Goal: Information Seeking & Learning: Learn about a topic

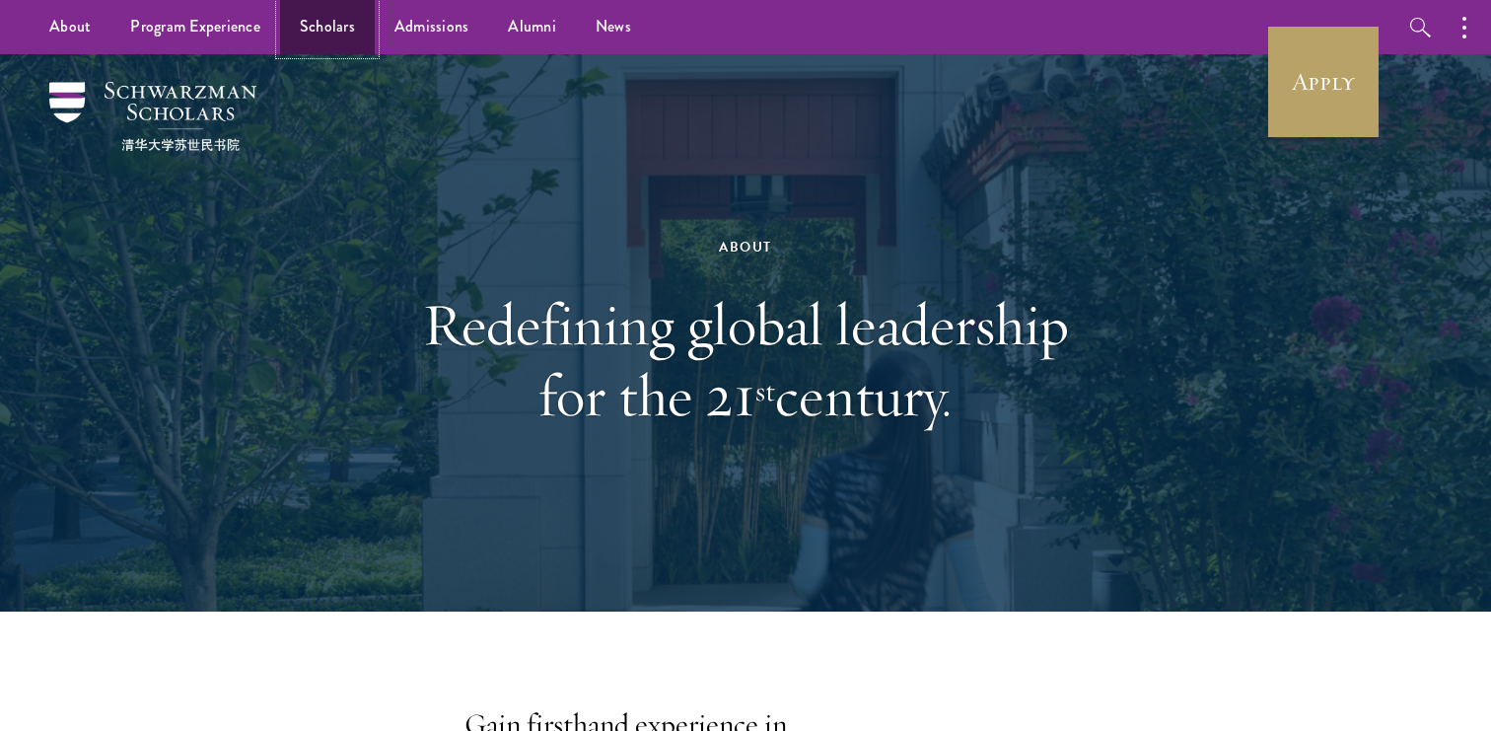
click at [323, 23] on link "Scholars" at bounding box center [327, 27] width 95 height 54
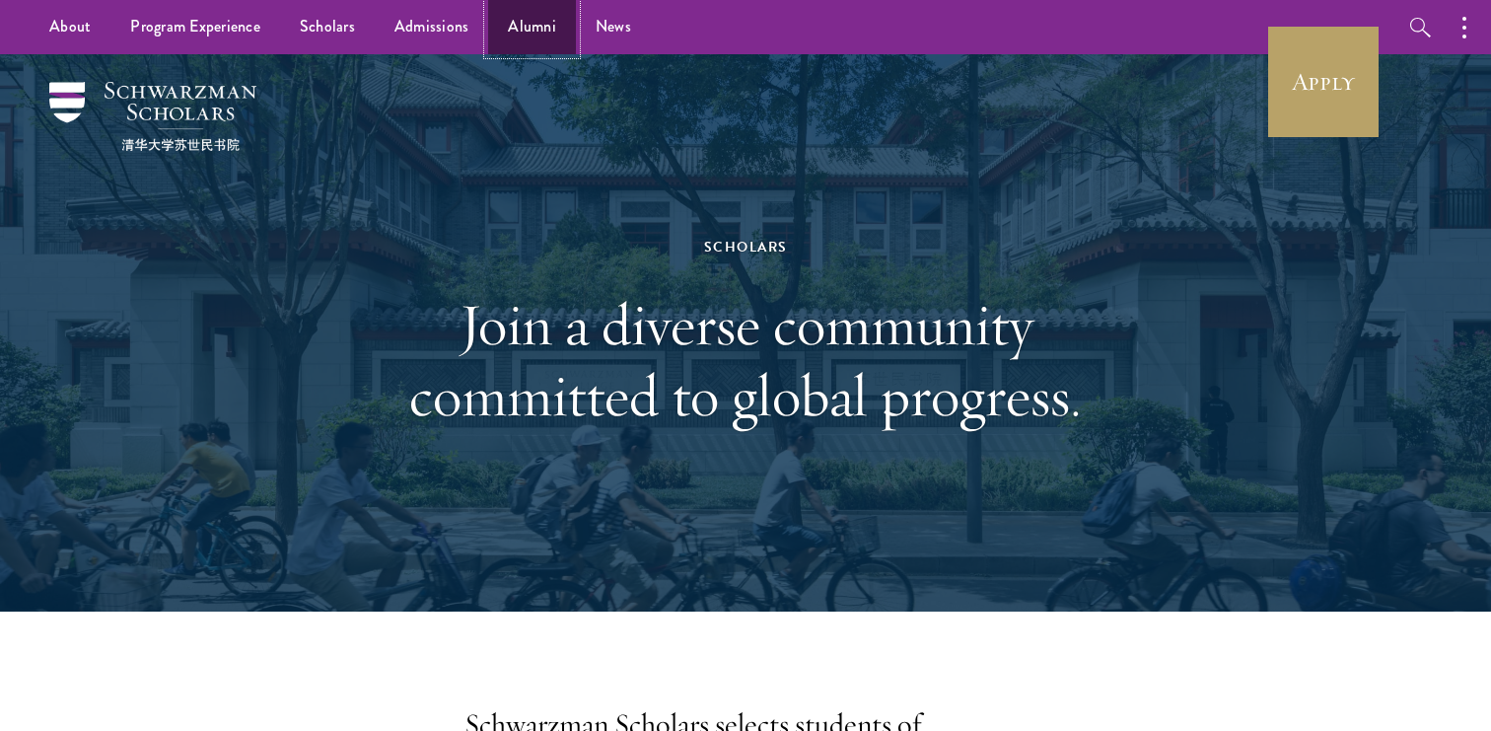
click at [534, 29] on link "Alumni" at bounding box center [532, 27] width 88 height 54
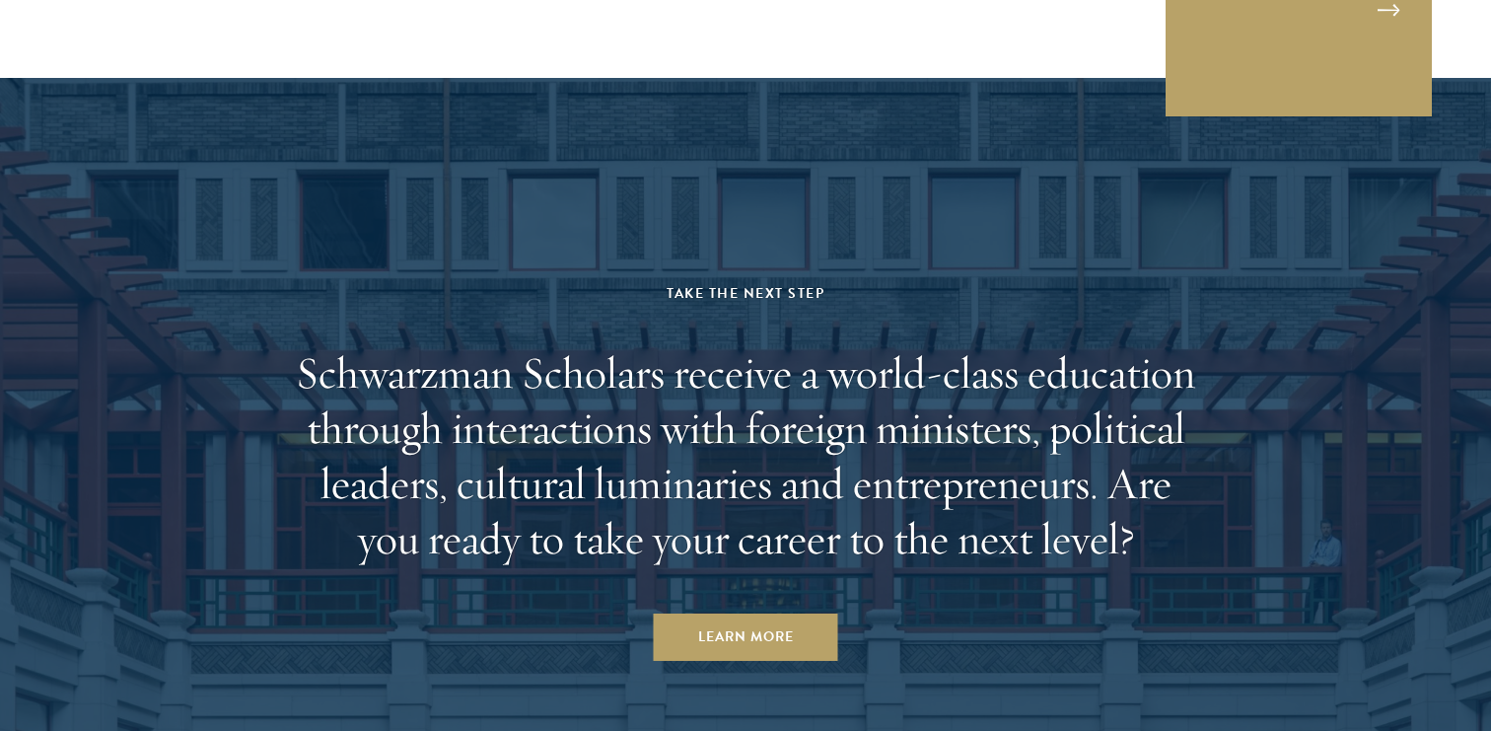
scroll to position [8612, 0]
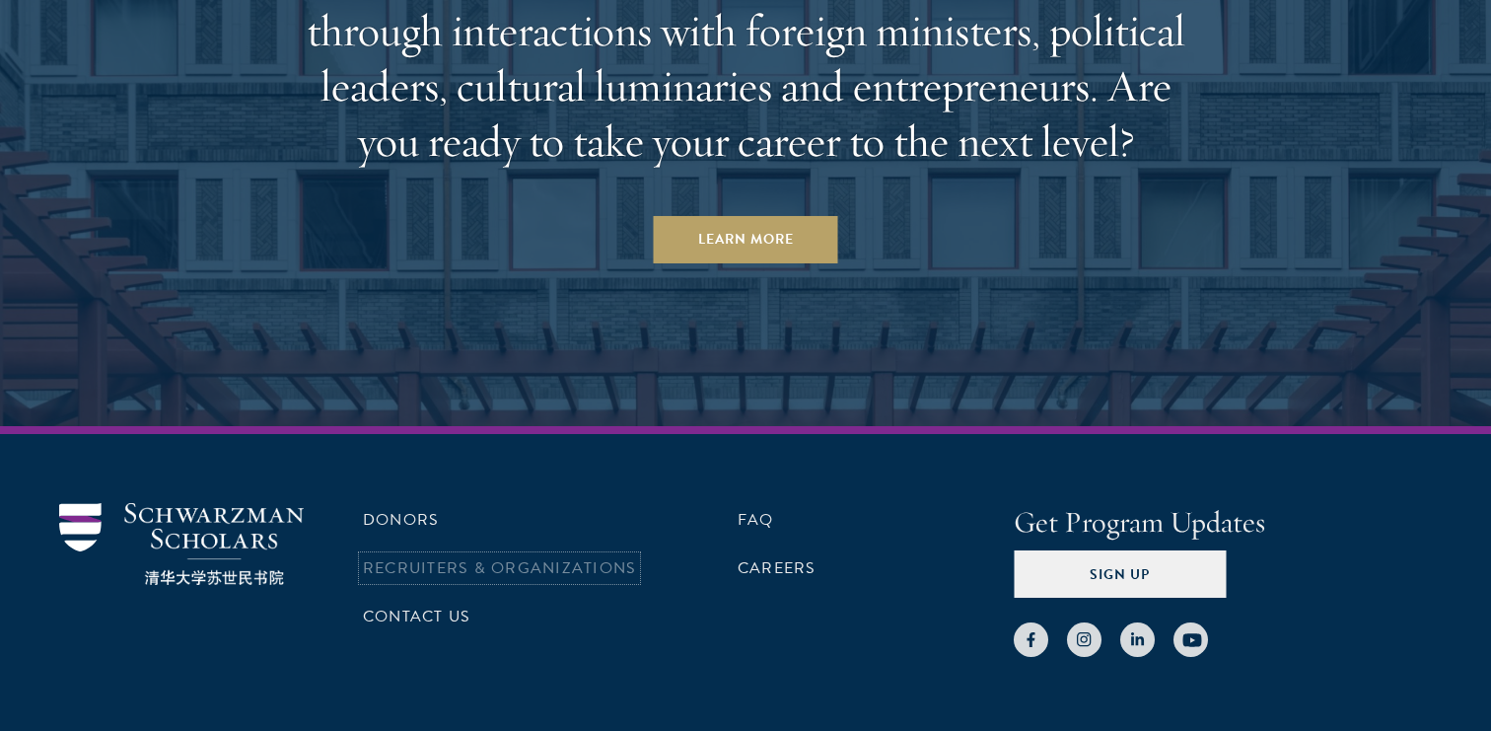
click at [525, 556] on link "Recruiters & Organizations" at bounding box center [499, 568] width 273 height 24
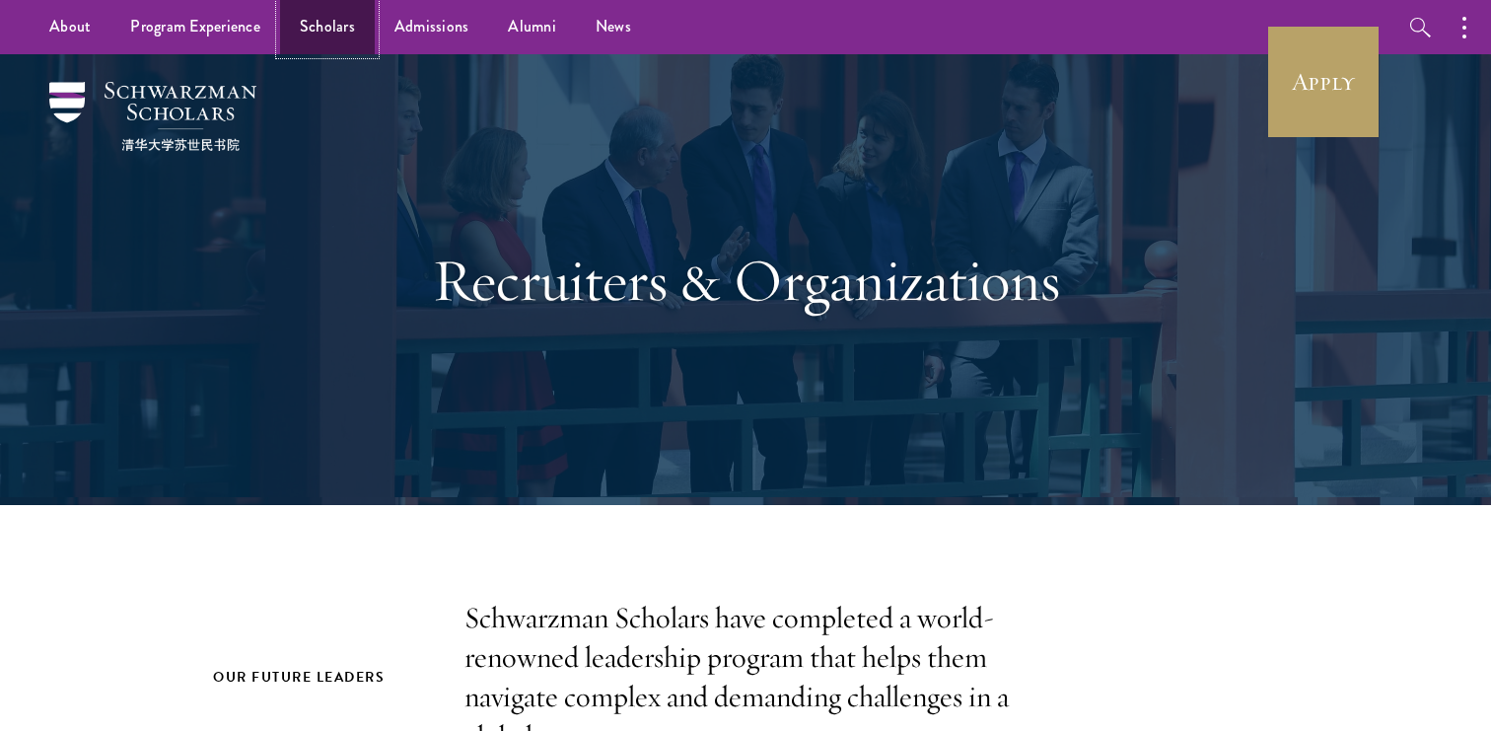
click at [316, 18] on link "Scholars" at bounding box center [327, 27] width 95 height 54
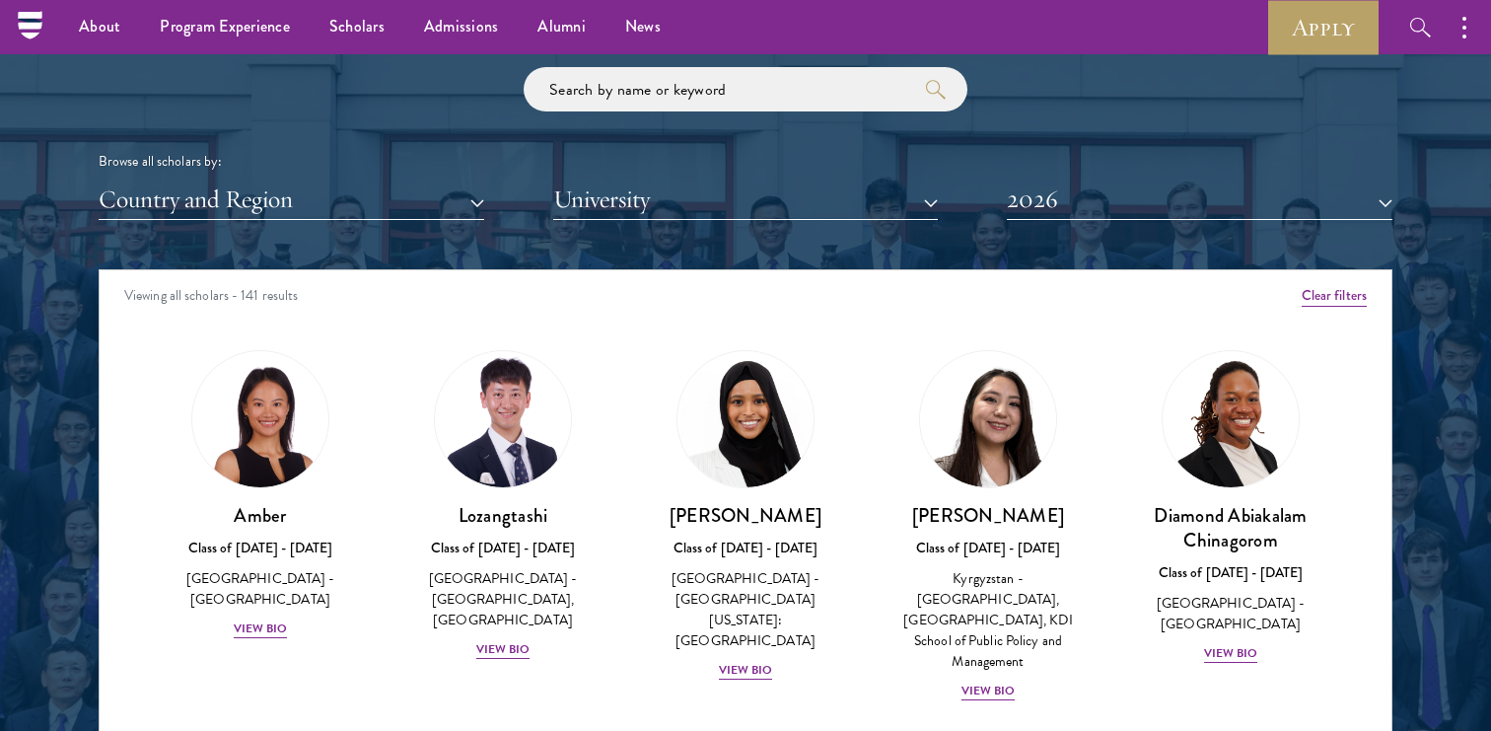
scroll to position [2328, 0]
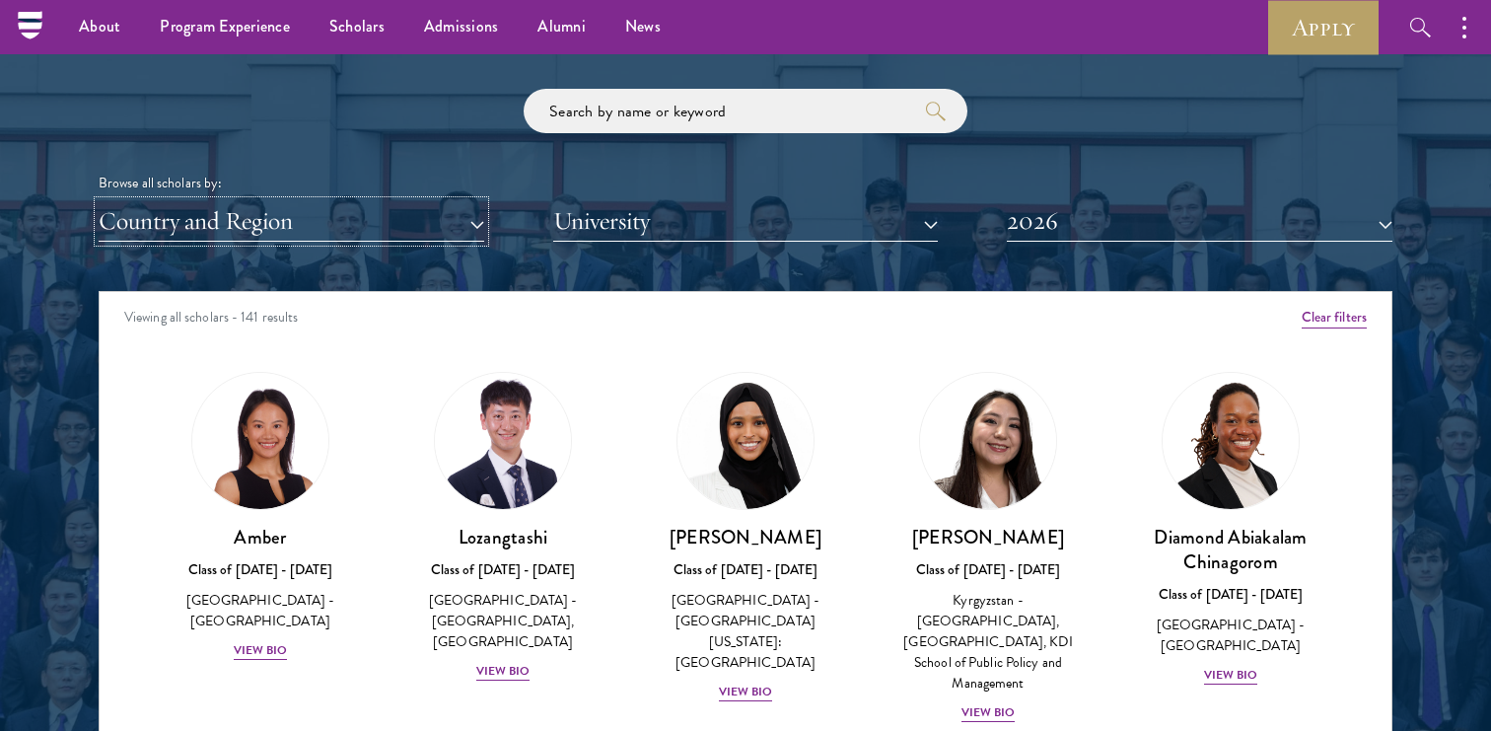
click at [373, 220] on button "Country and Region" at bounding box center [292, 221] width 386 height 40
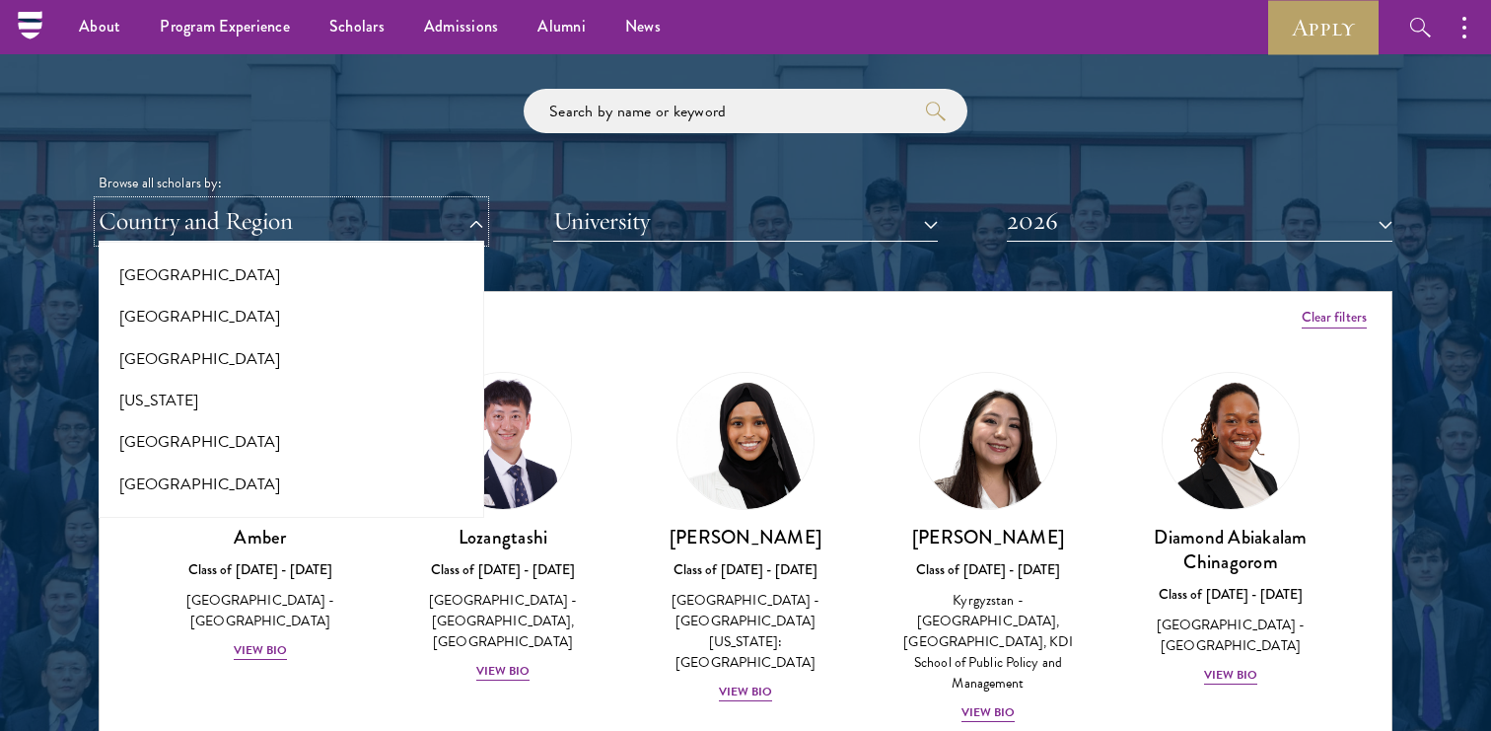
scroll to position [1157, 0]
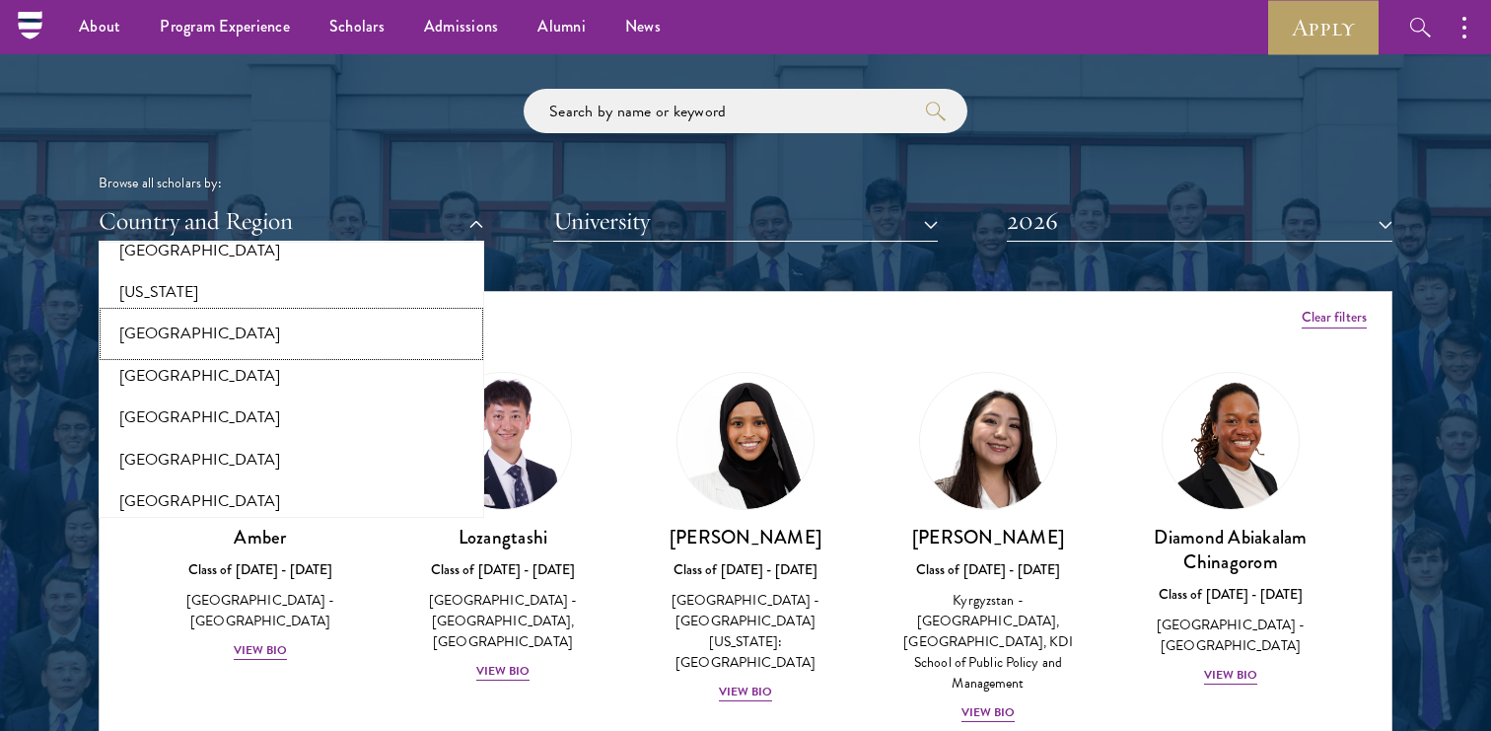
click at [142, 325] on button "[GEOGRAPHIC_DATA]" at bounding box center [292, 333] width 374 height 41
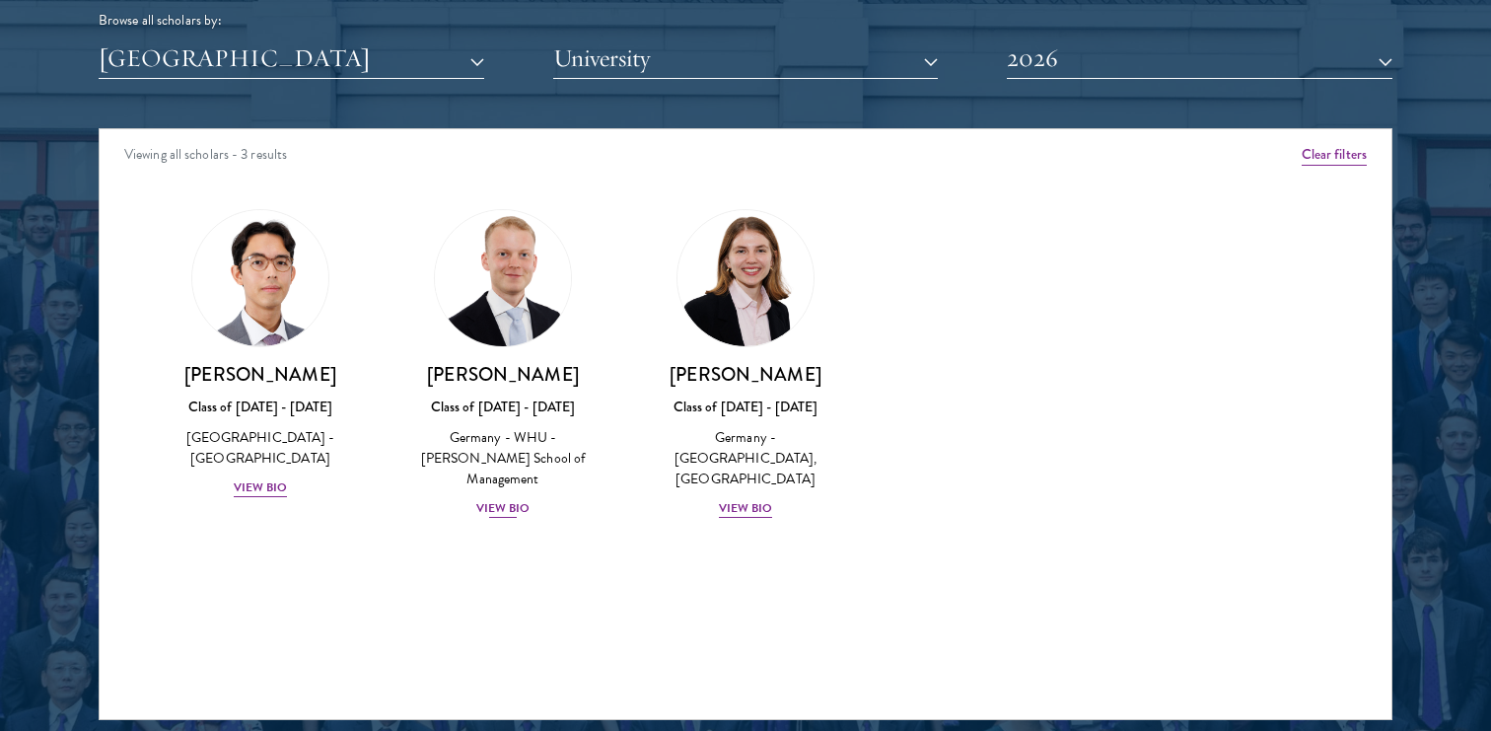
scroll to position [2496, 0]
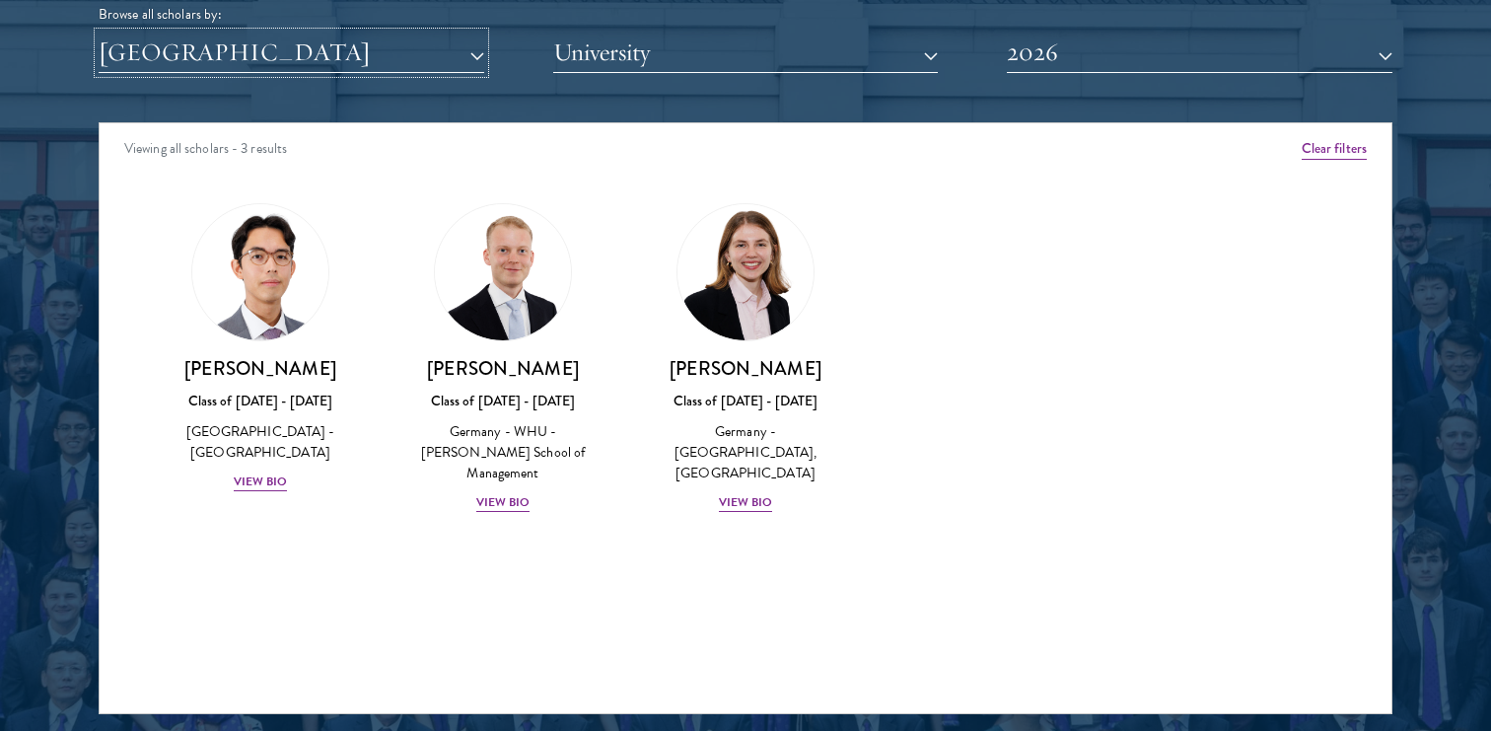
click at [397, 64] on button "[GEOGRAPHIC_DATA]" at bounding box center [292, 53] width 386 height 40
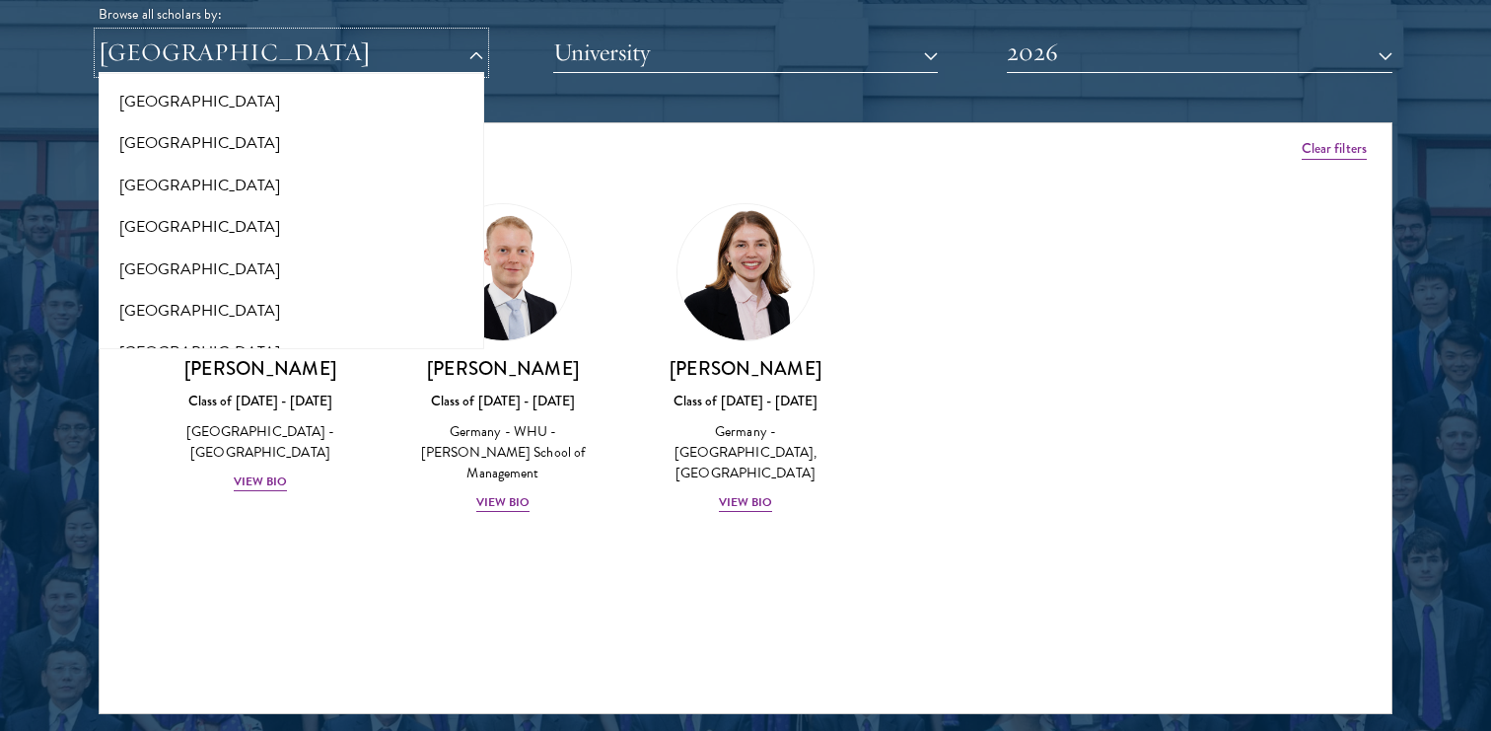
scroll to position [4078, 0]
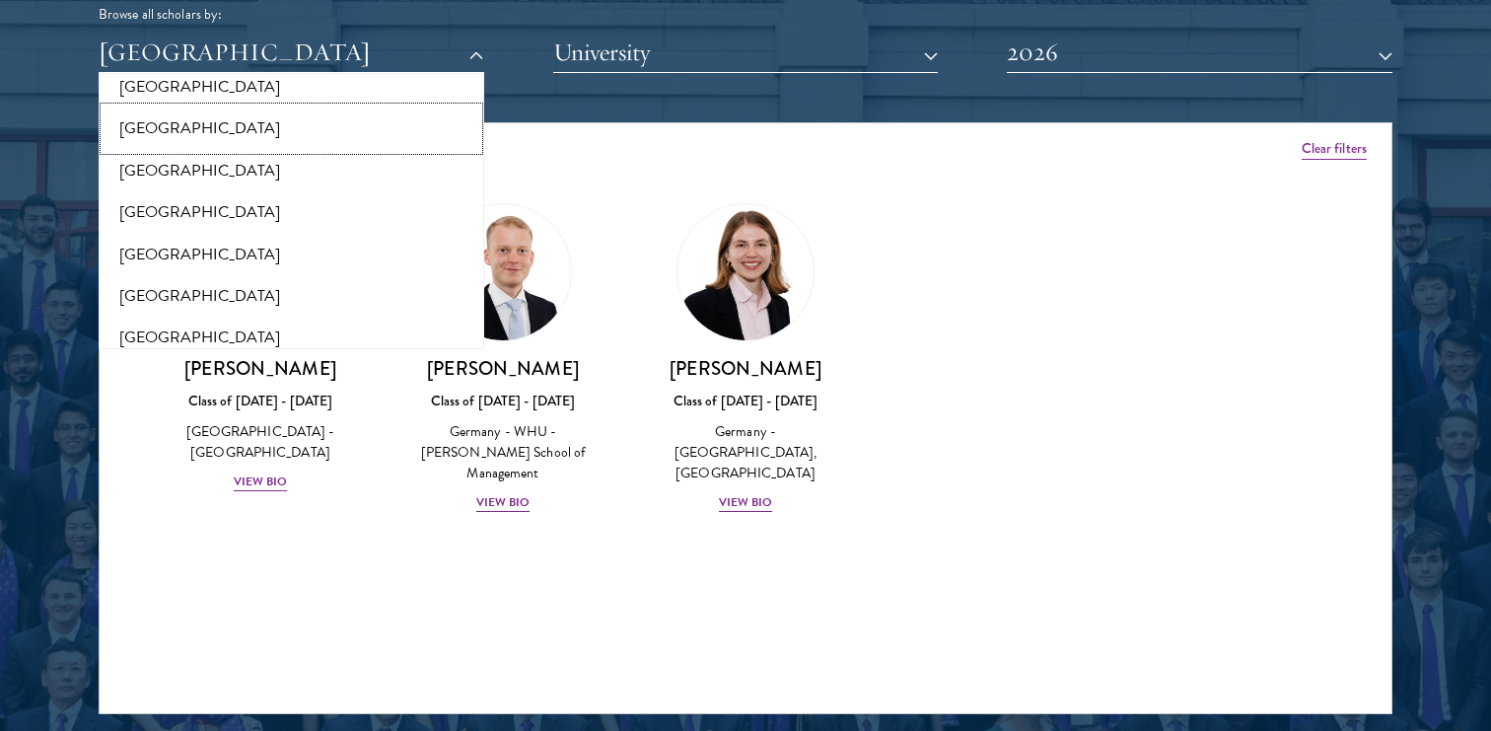
click at [219, 120] on button "[GEOGRAPHIC_DATA]" at bounding box center [292, 128] width 374 height 41
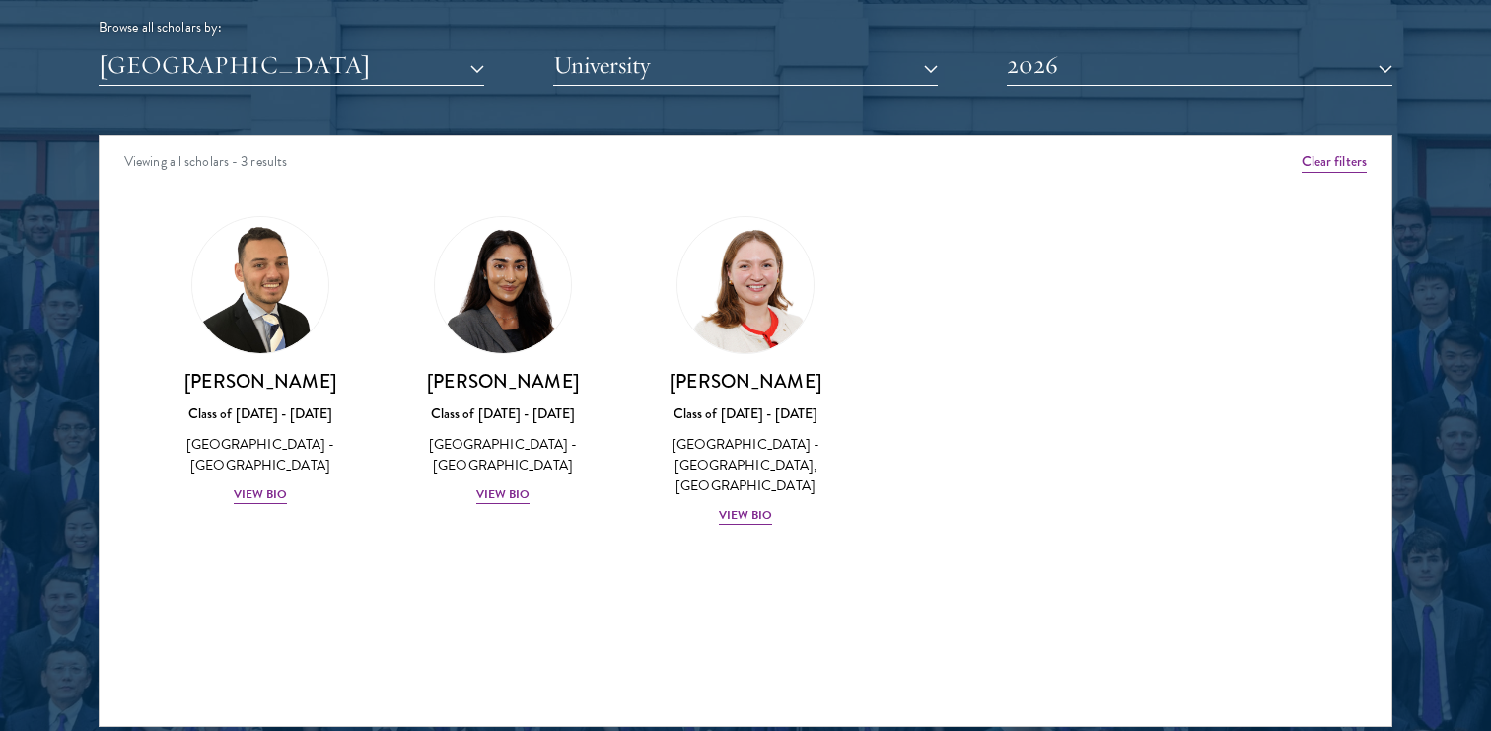
scroll to position [2491, 0]
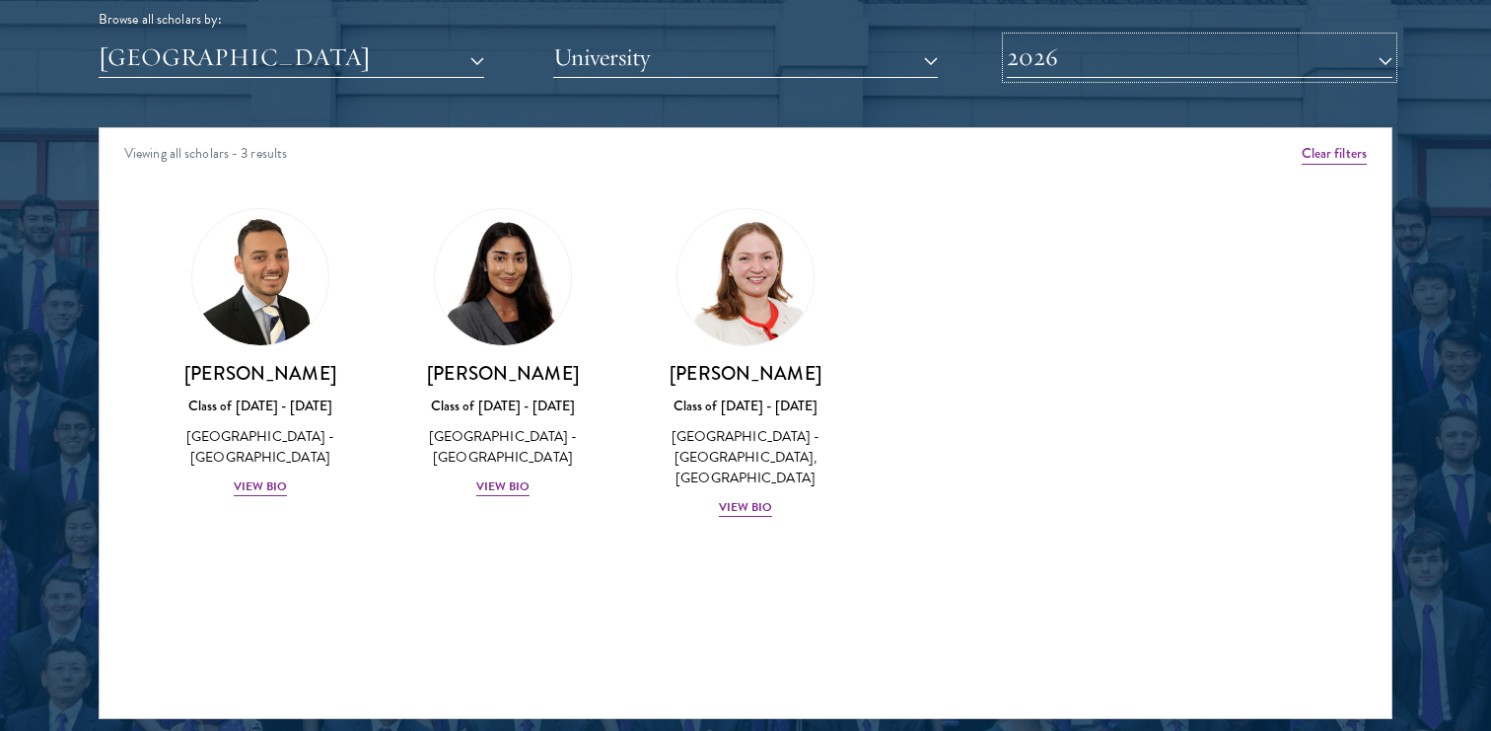
click at [1139, 46] on button "2026" at bounding box center [1200, 57] width 386 height 40
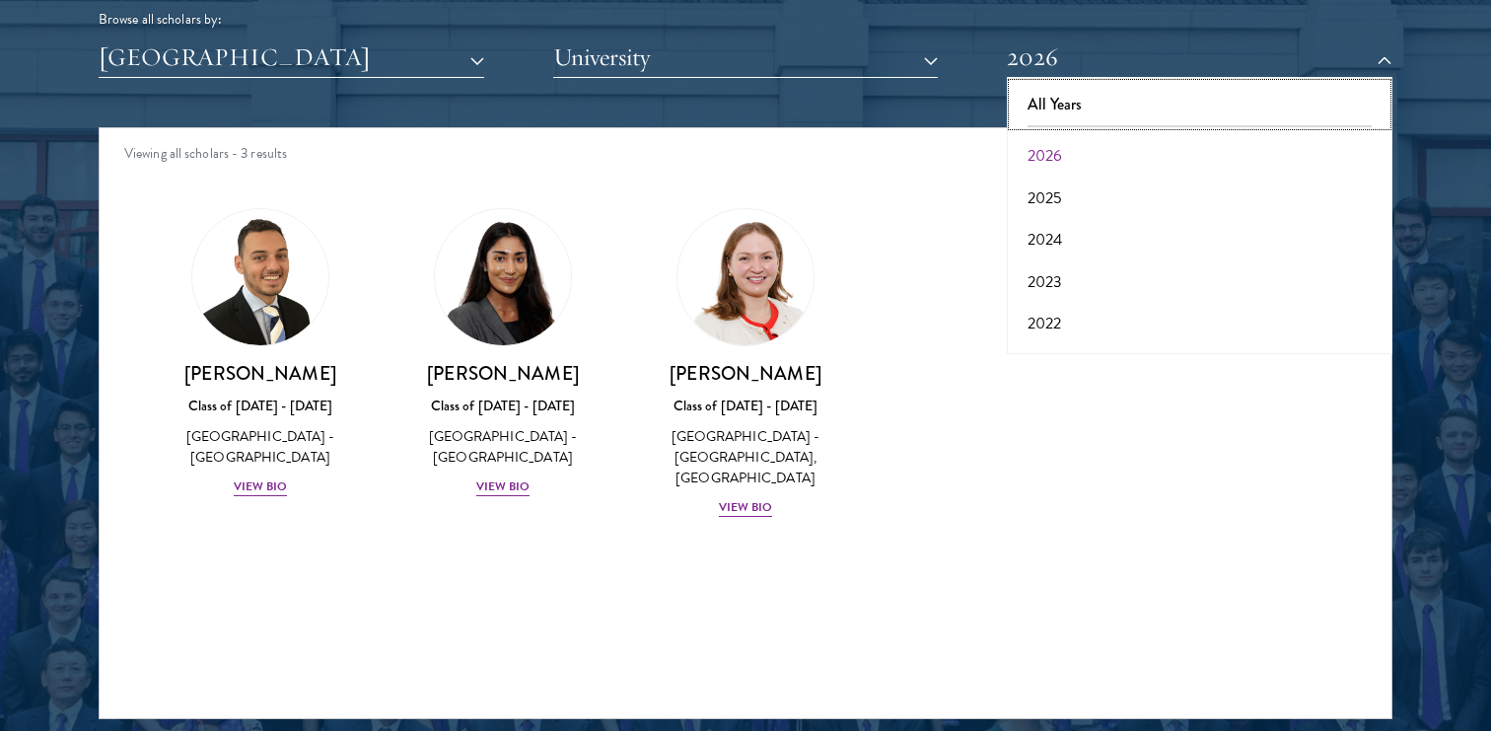
click at [1088, 96] on button "All Years" at bounding box center [1200, 104] width 374 height 41
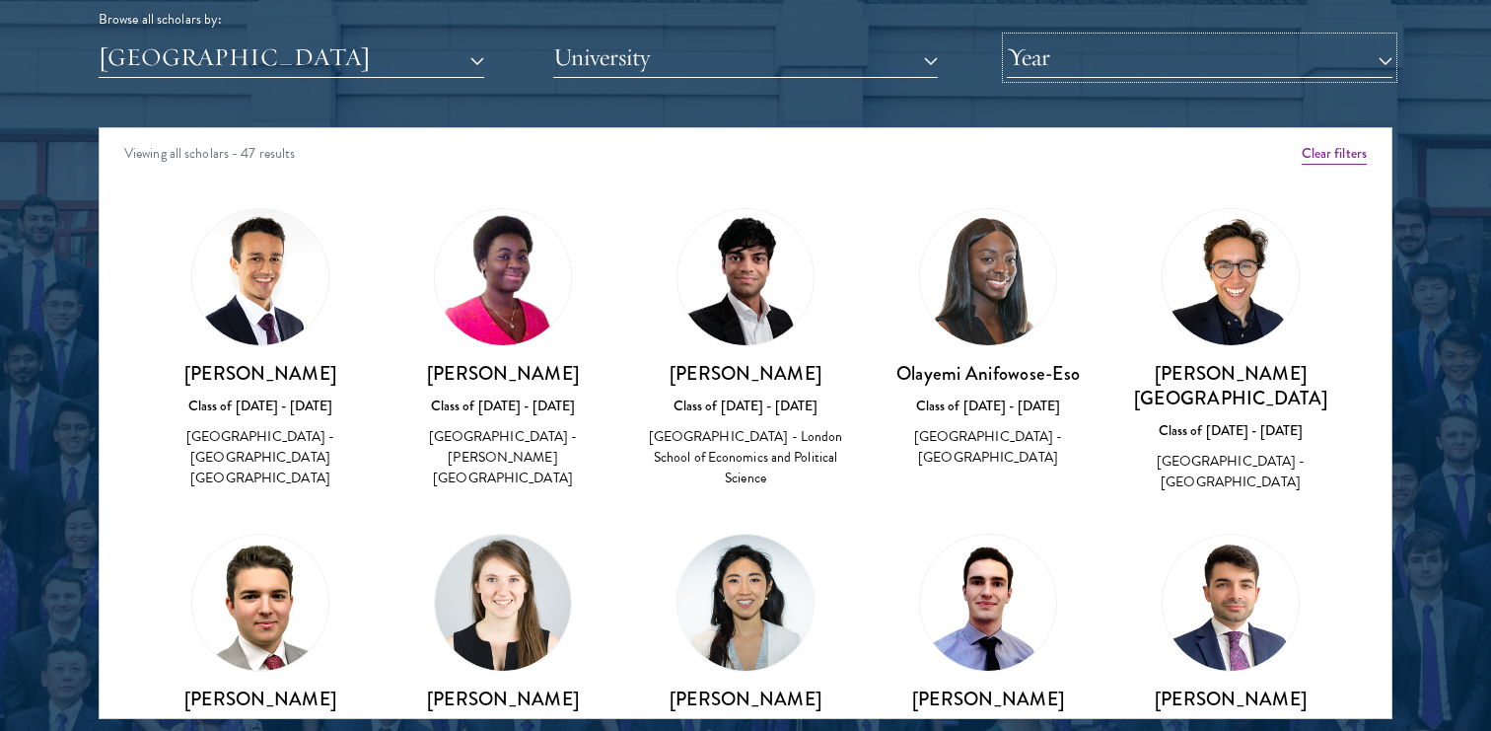
click at [1209, 50] on button "Year" at bounding box center [1200, 57] width 386 height 40
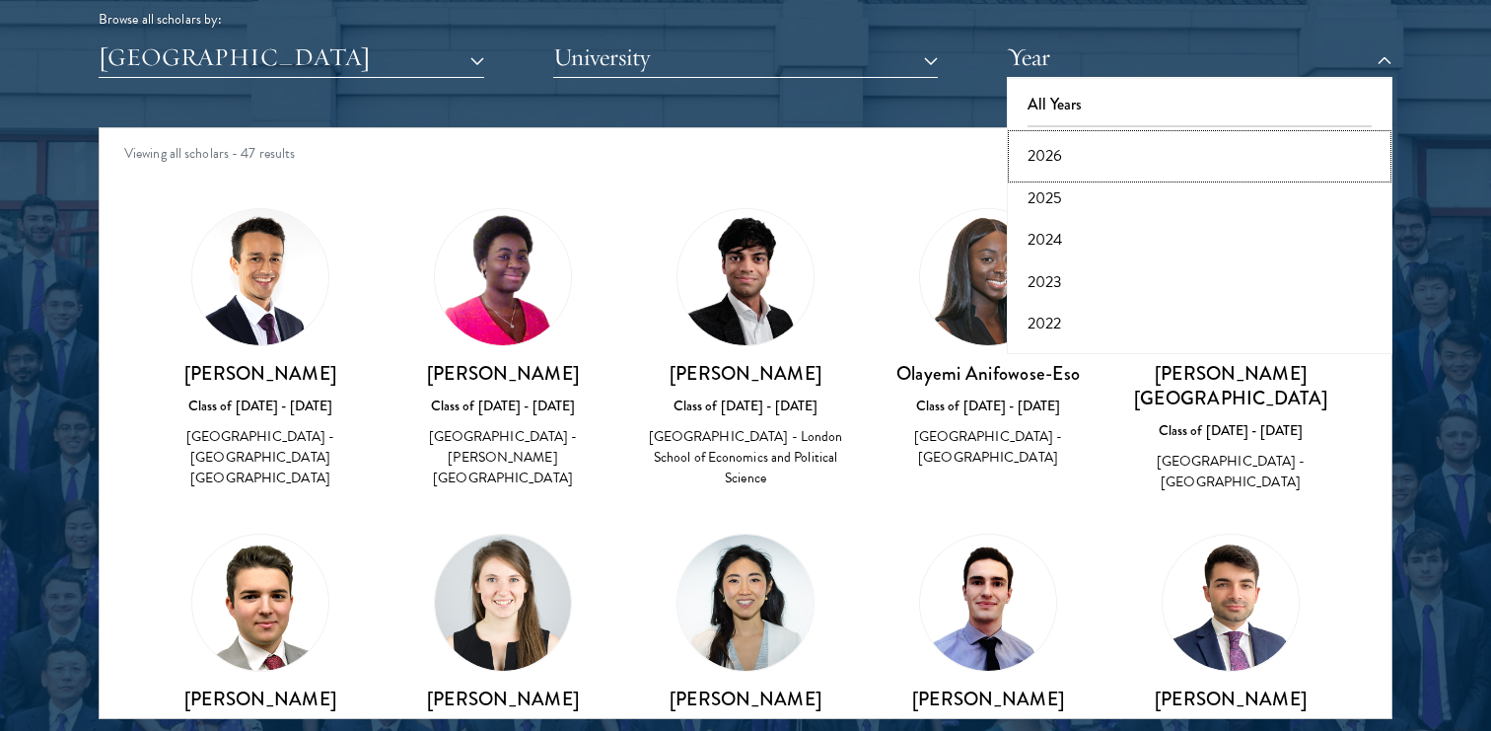
click at [1056, 156] on button "2026" at bounding box center [1200, 155] width 374 height 41
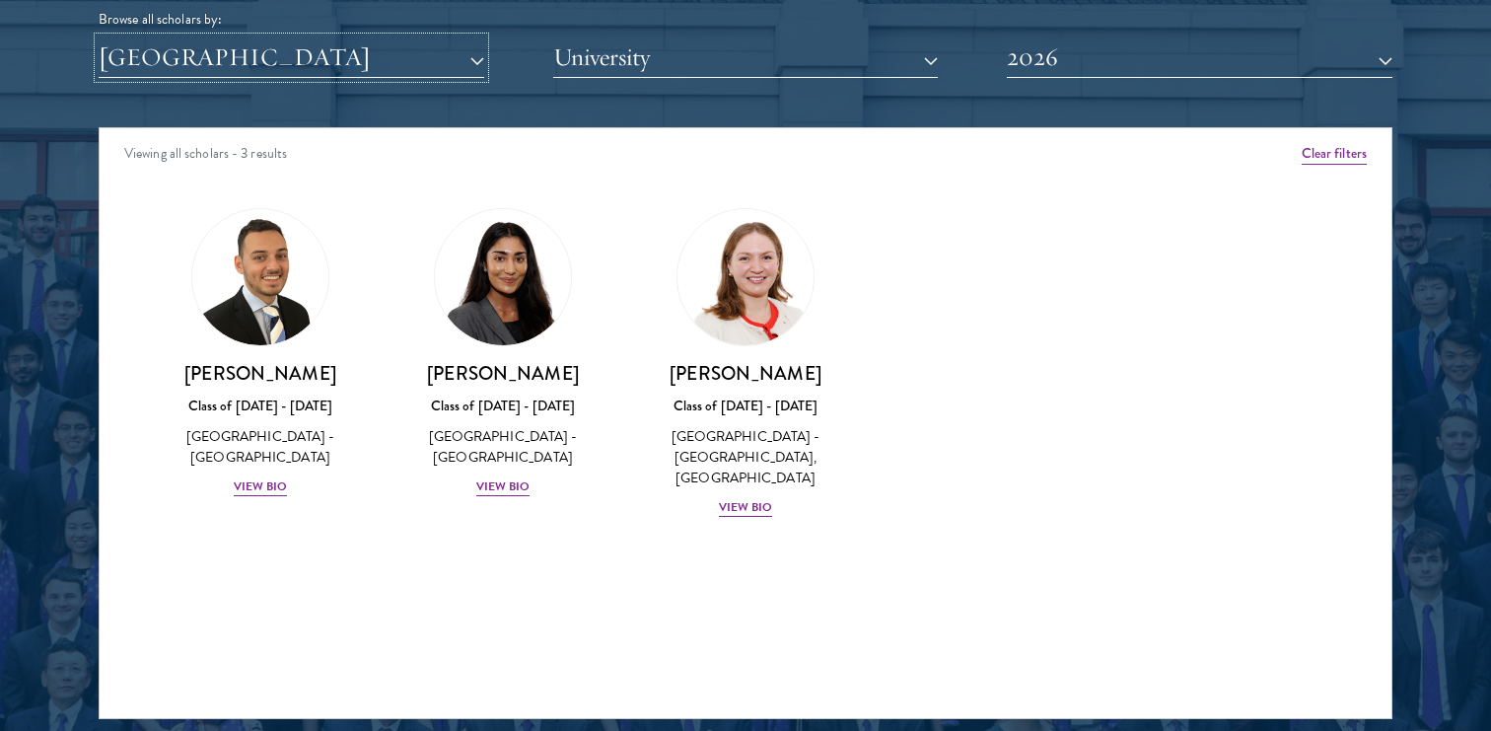
click at [221, 51] on button "[GEOGRAPHIC_DATA]" at bounding box center [292, 57] width 386 height 40
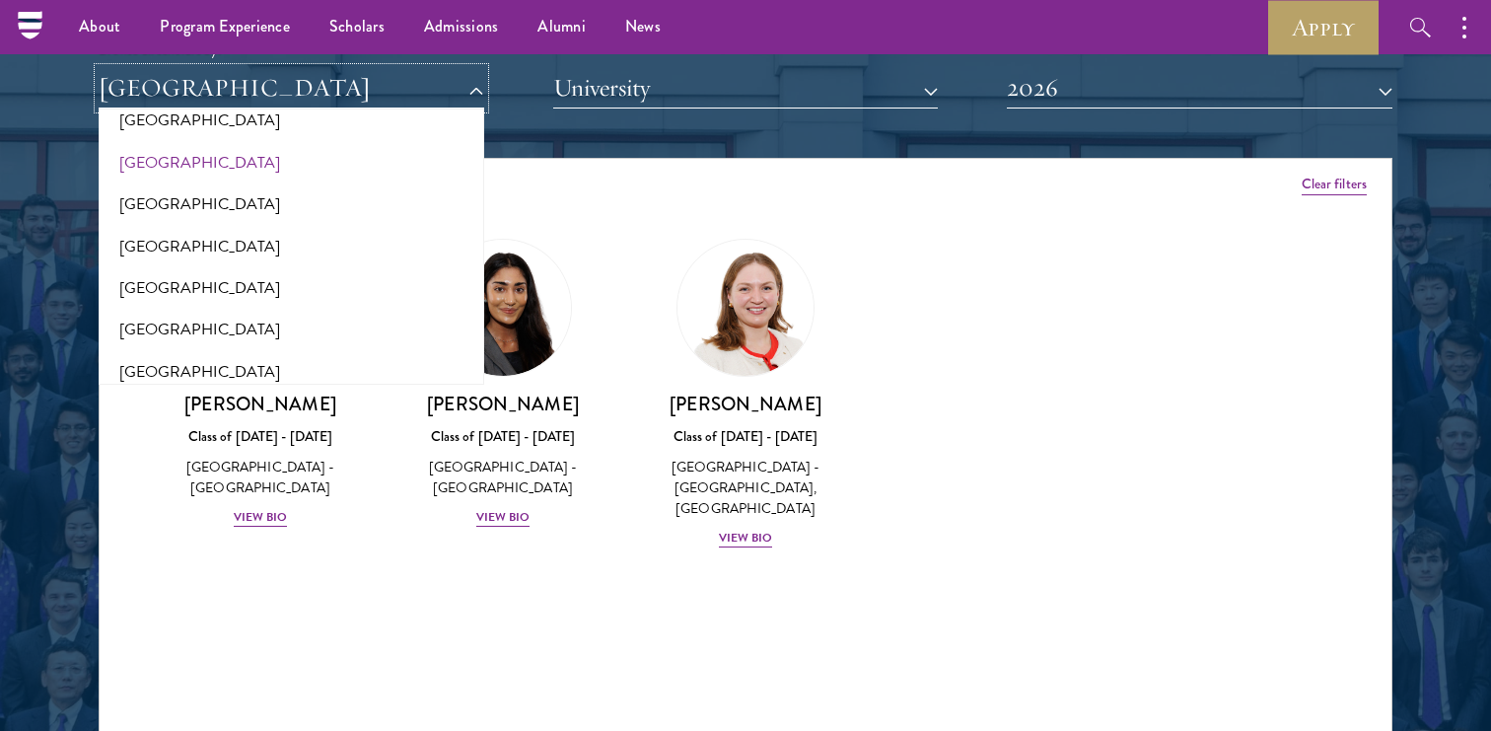
scroll to position [68, 0]
click at [156, 270] on button "[GEOGRAPHIC_DATA]" at bounding box center [292, 285] width 374 height 41
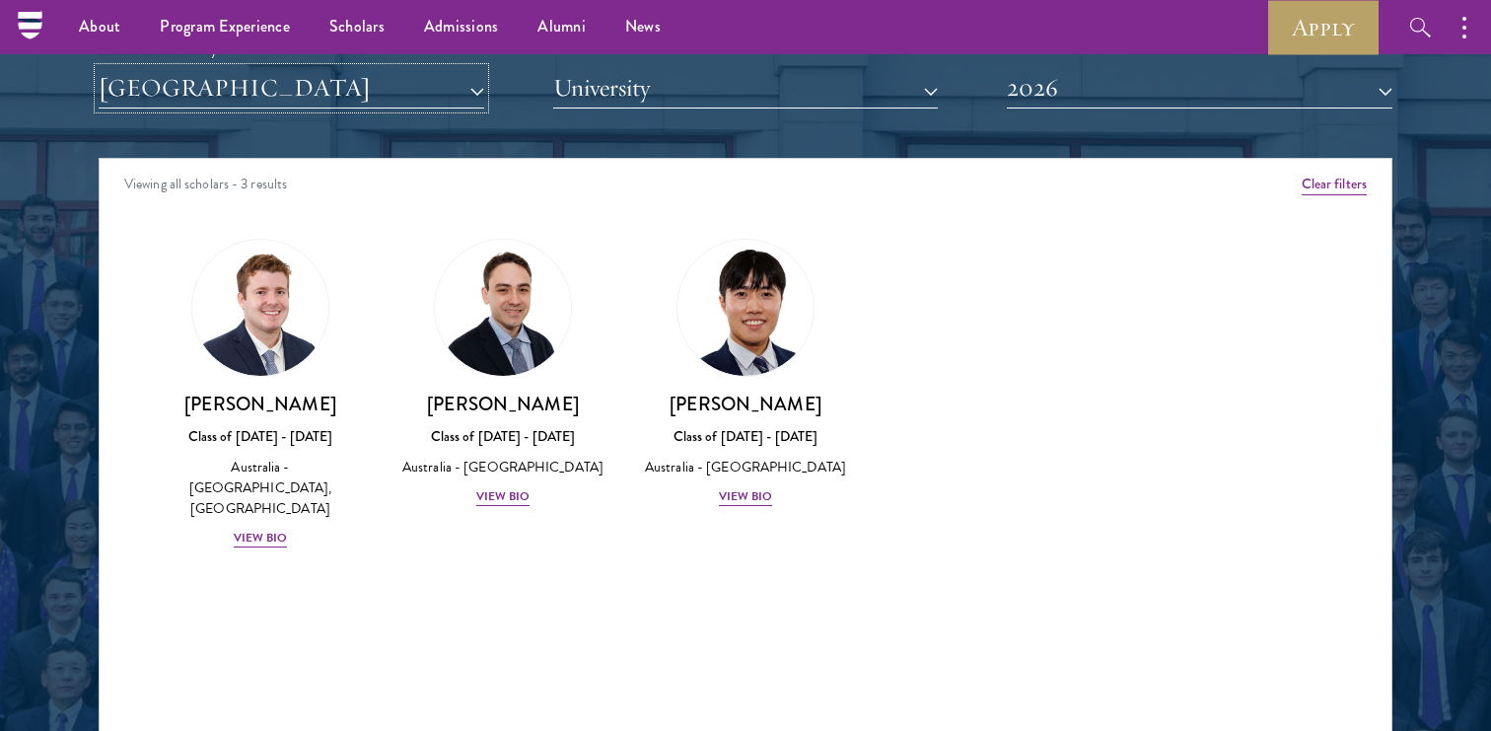
click at [447, 83] on button "[GEOGRAPHIC_DATA]" at bounding box center [292, 88] width 386 height 40
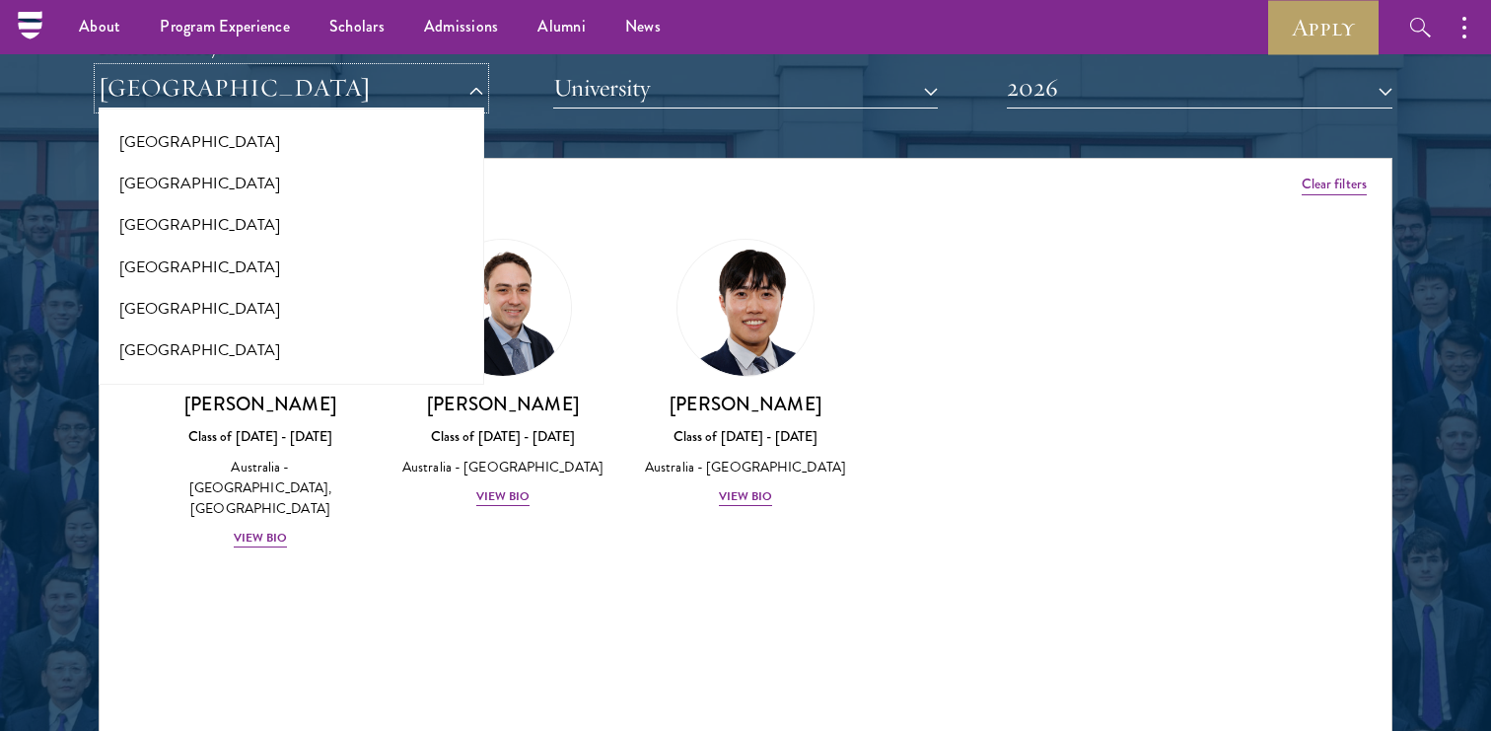
scroll to position [575, 0]
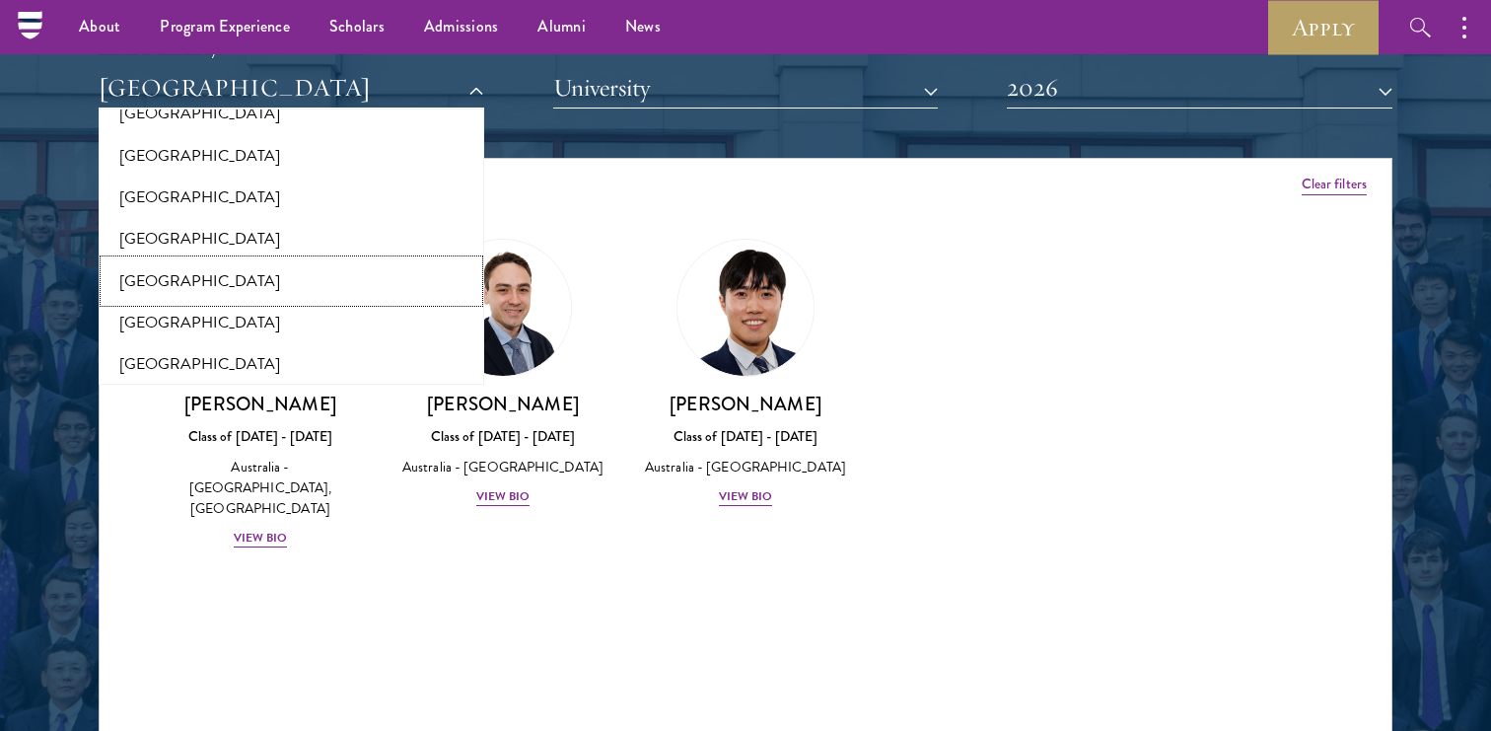
click at [158, 281] on button "[GEOGRAPHIC_DATA]" at bounding box center [292, 280] width 374 height 41
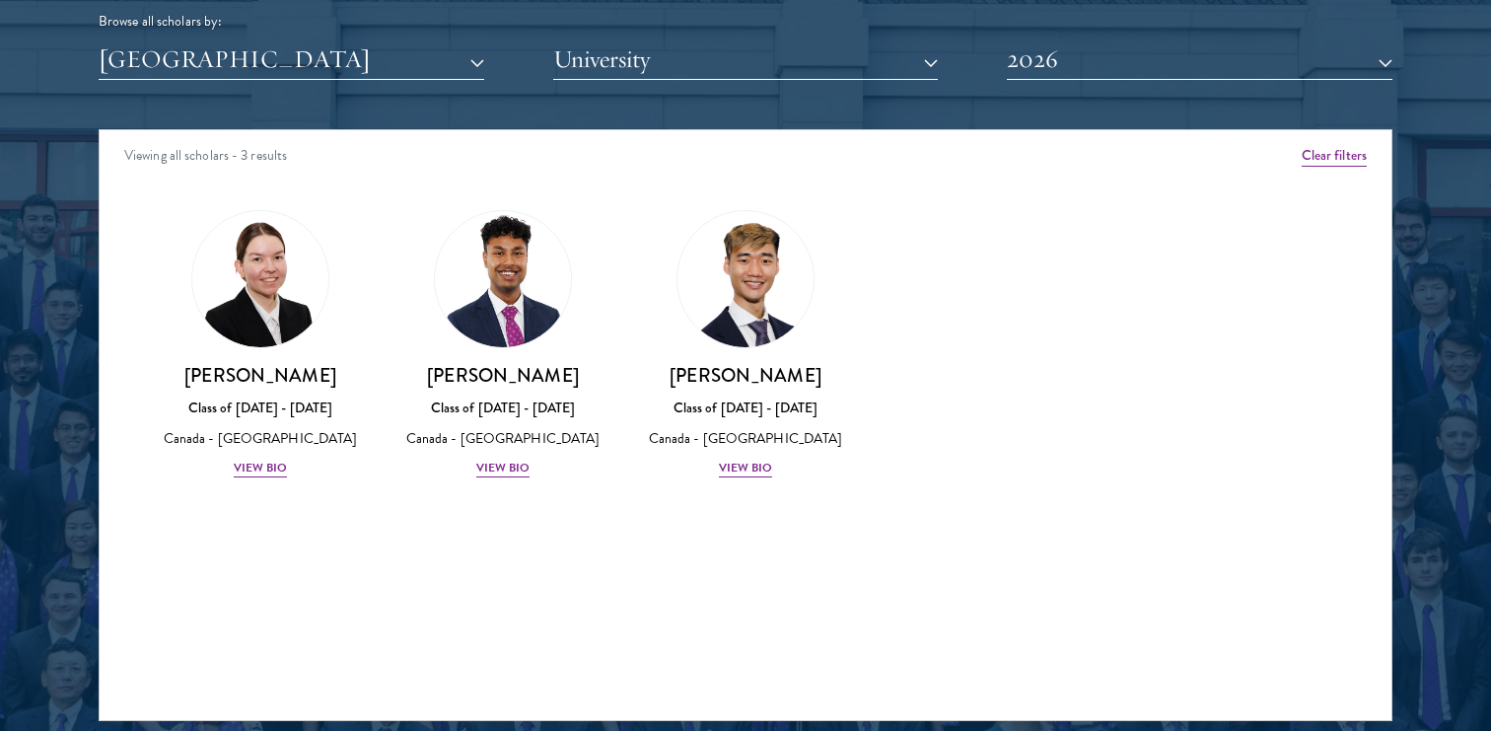
scroll to position [2490, 0]
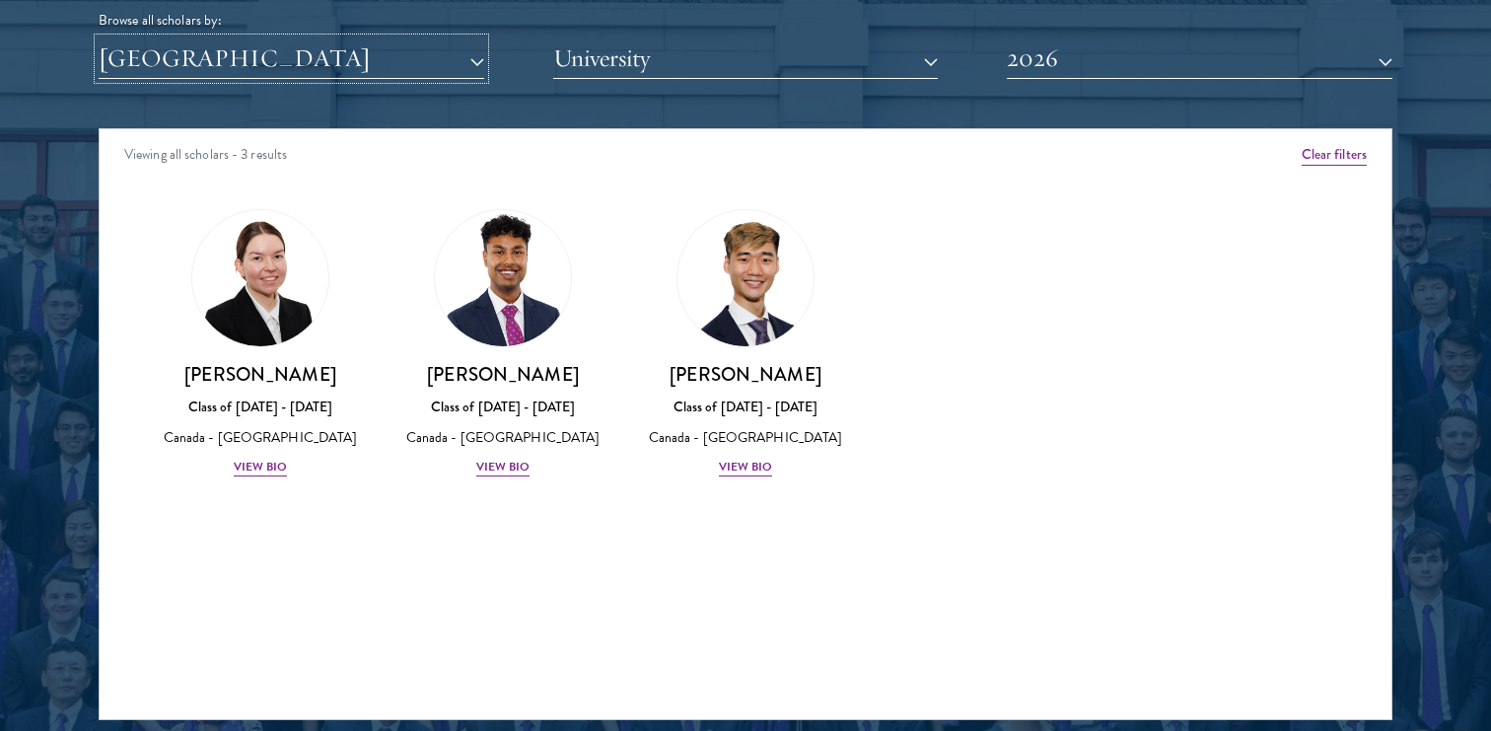
click at [459, 74] on button "[GEOGRAPHIC_DATA]" at bounding box center [292, 58] width 386 height 40
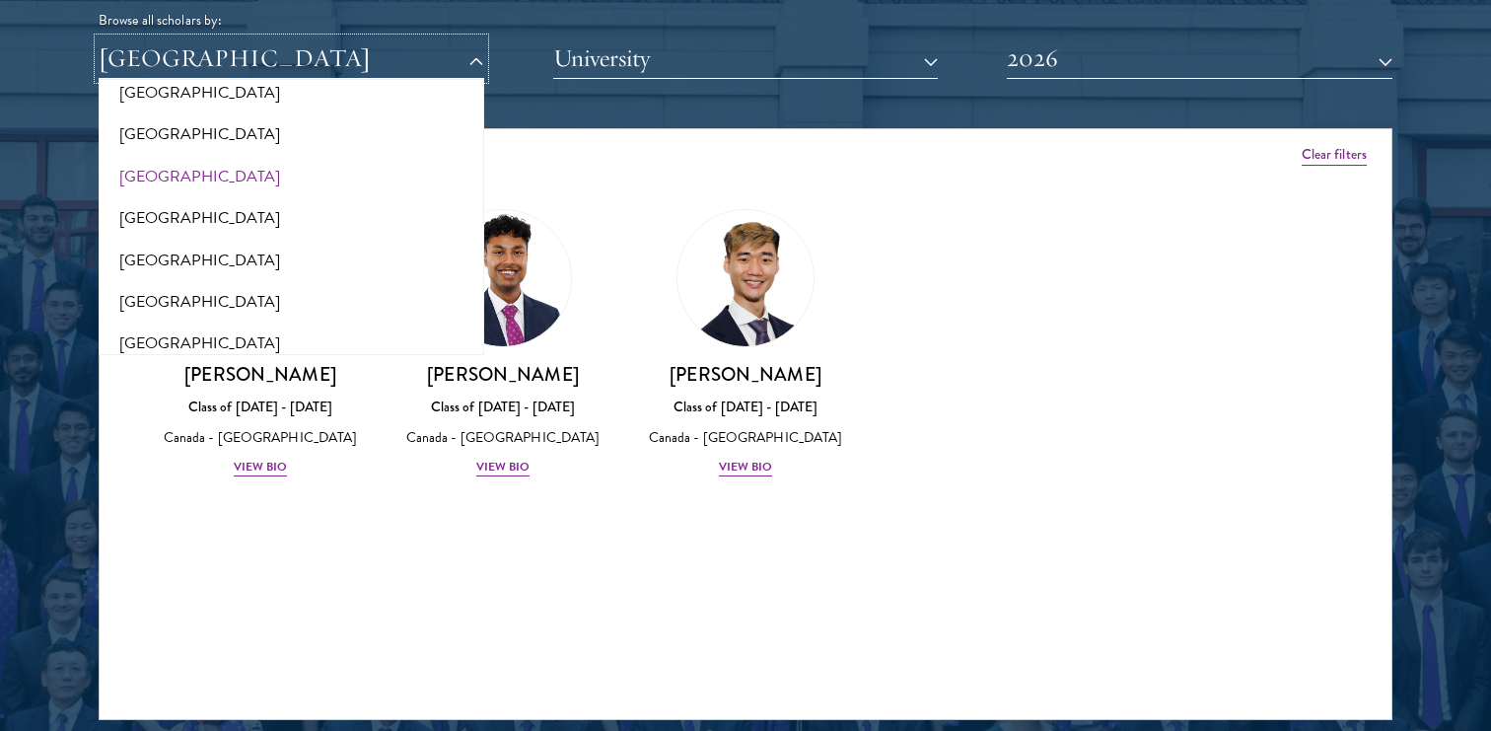
scroll to position [4080, 0]
click at [180, 137] on button "[GEOGRAPHIC_DATA]" at bounding box center [292, 131] width 374 height 41
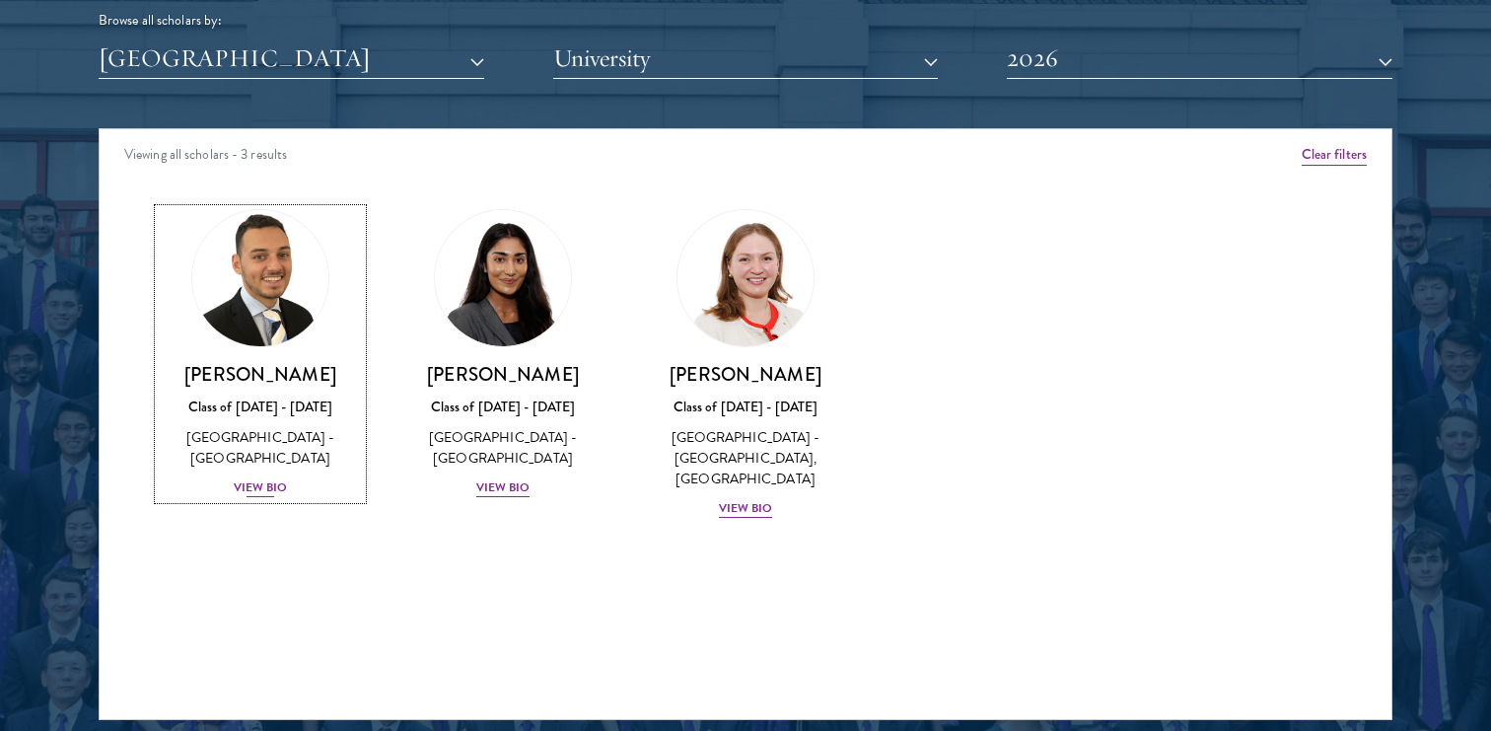
click at [282, 390] on div "Jacob Keisner Class of 2025 - 2026 United Kingdom - University of Cambridge Vie…" at bounding box center [260, 430] width 203 height 137
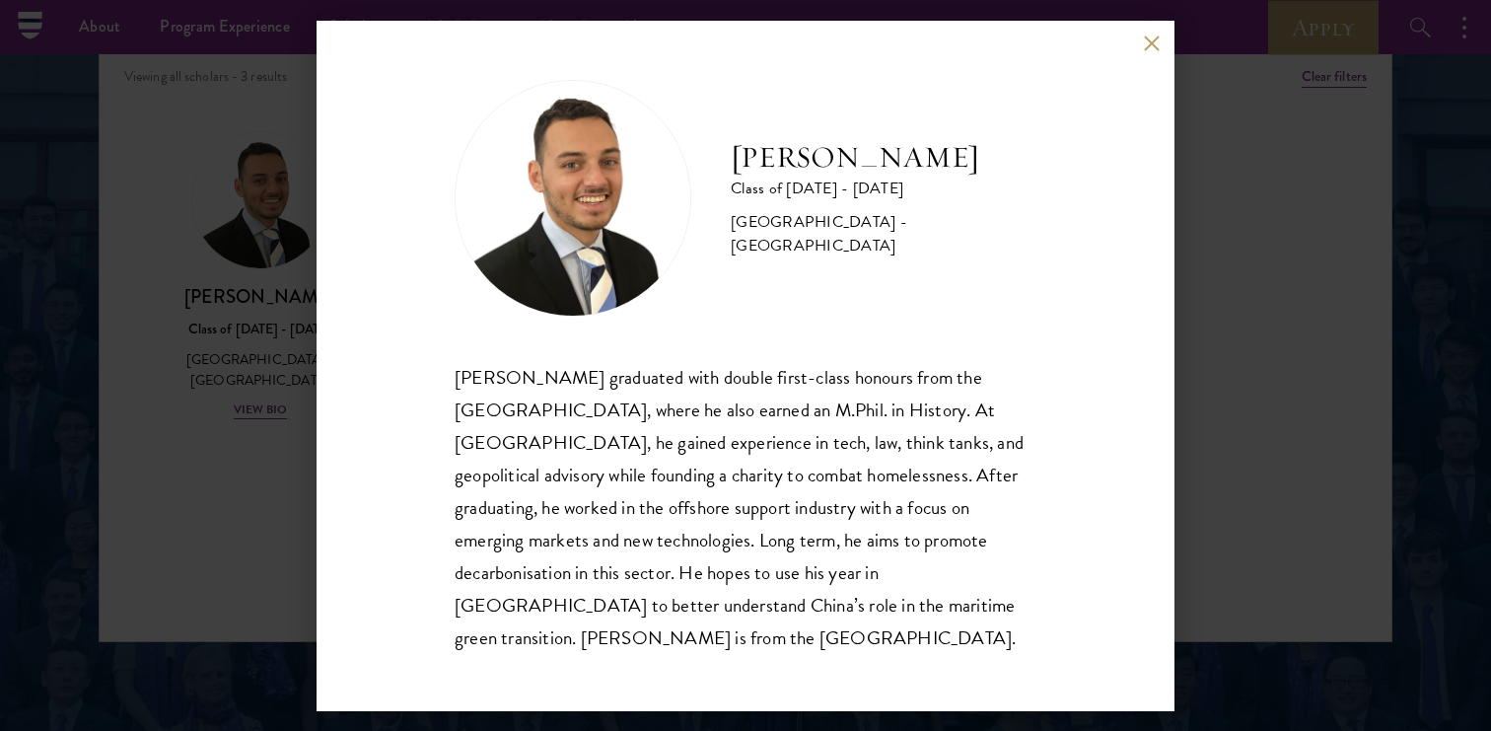
scroll to position [2560, 0]
